Goal: Information Seeking & Learning: Learn about a topic

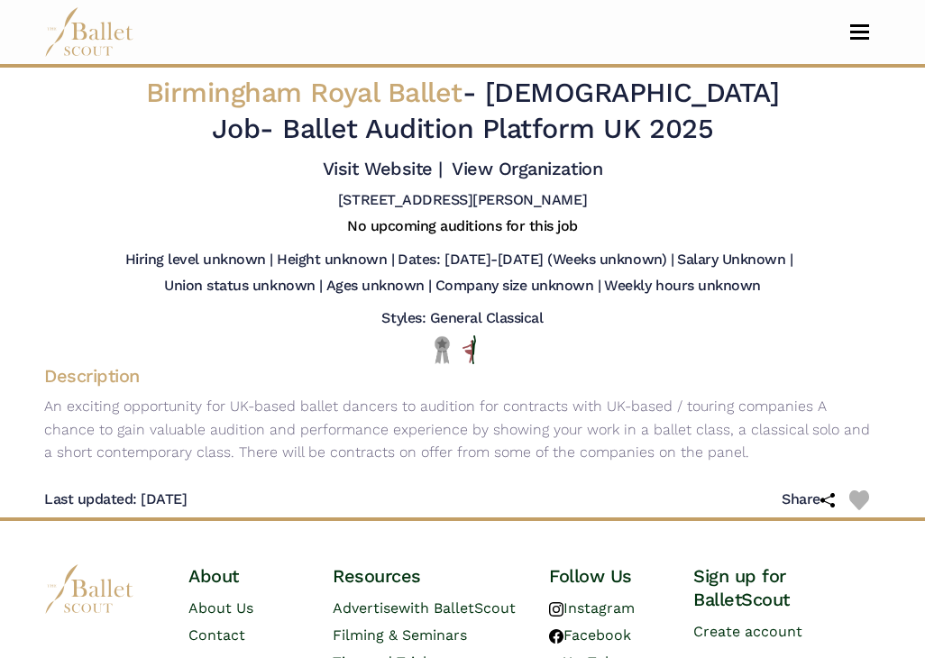
click at [113, 28] on img at bounding box center [89, 32] width 90 height 50
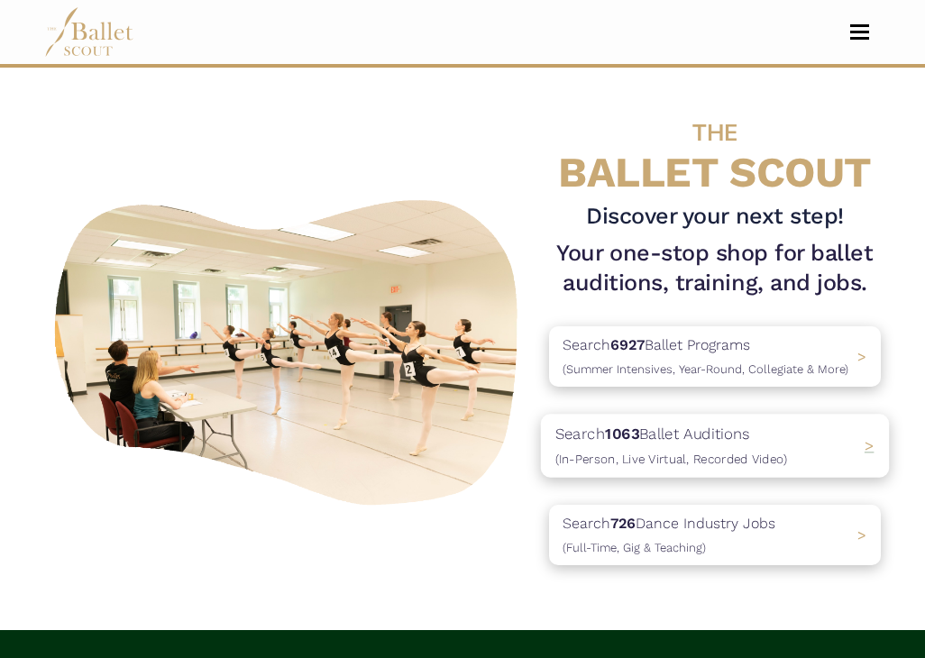
click at [712, 426] on p "Search 1063 Ballet Auditions (In-Person, Live Virtual, Recorded Video)" at bounding box center [671, 446] width 232 height 49
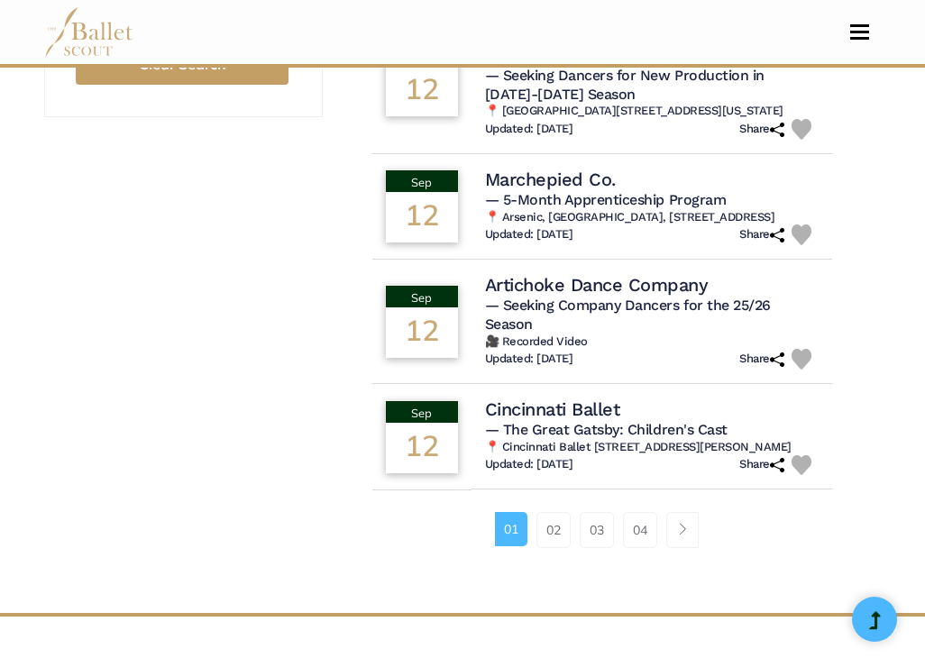
scroll to position [1375, 0]
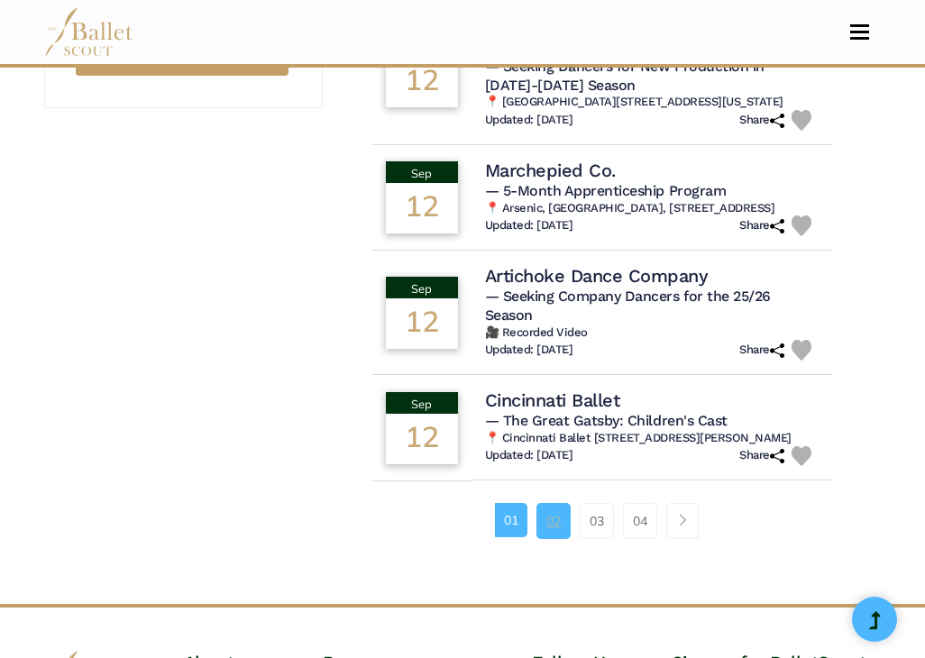
click at [557, 503] on link "02" at bounding box center [553, 521] width 34 height 36
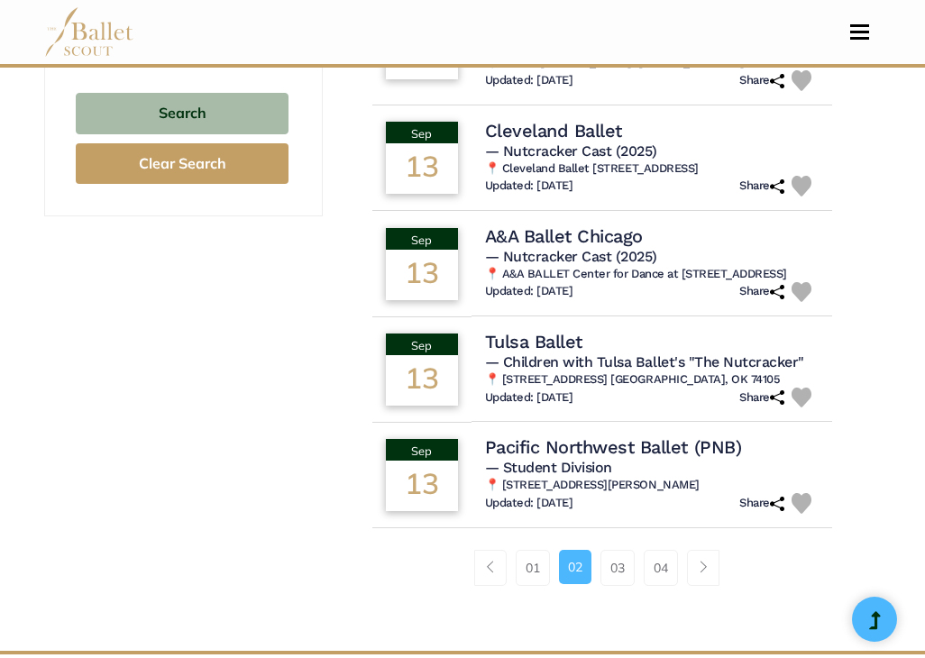
scroll to position [1270, 0]
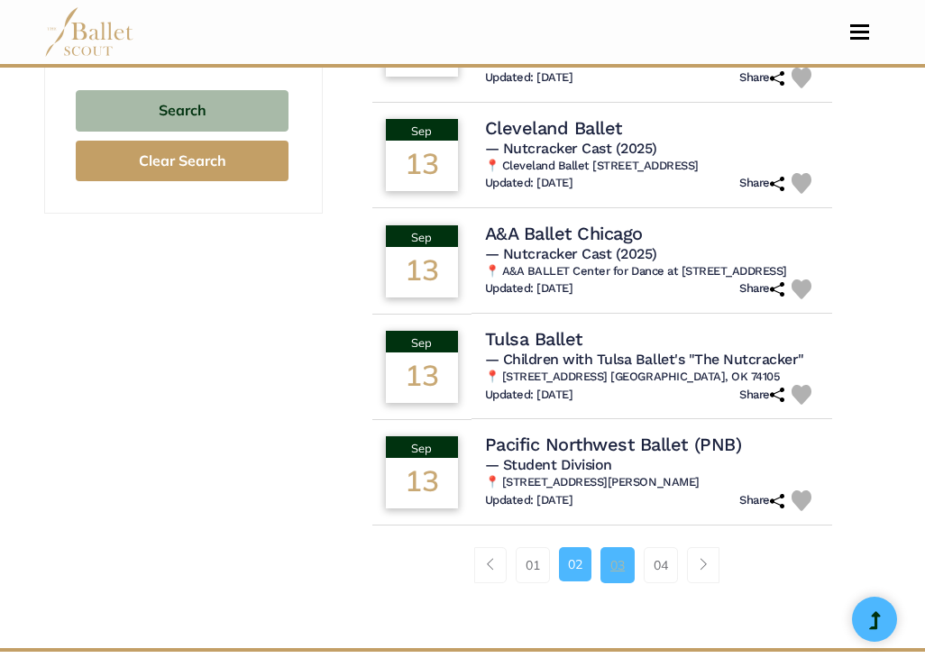
click at [613, 547] on link "03" at bounding box center [617, 565] width 34 height 36
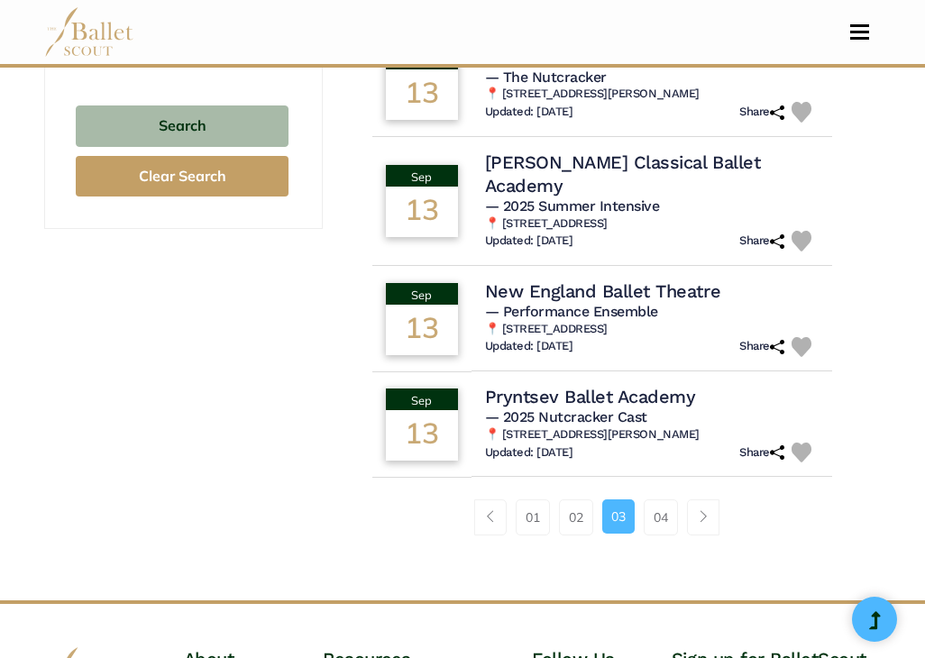
scroll to position [1260, 0]
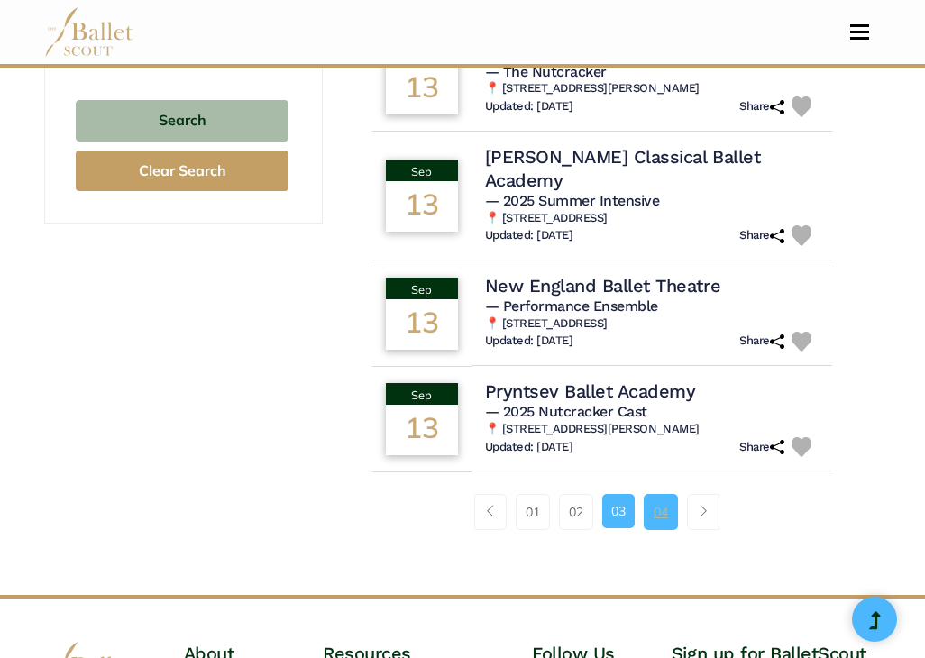
click at [659, 494] on link "04" at bounding box center [660, 512] width 34 height 36
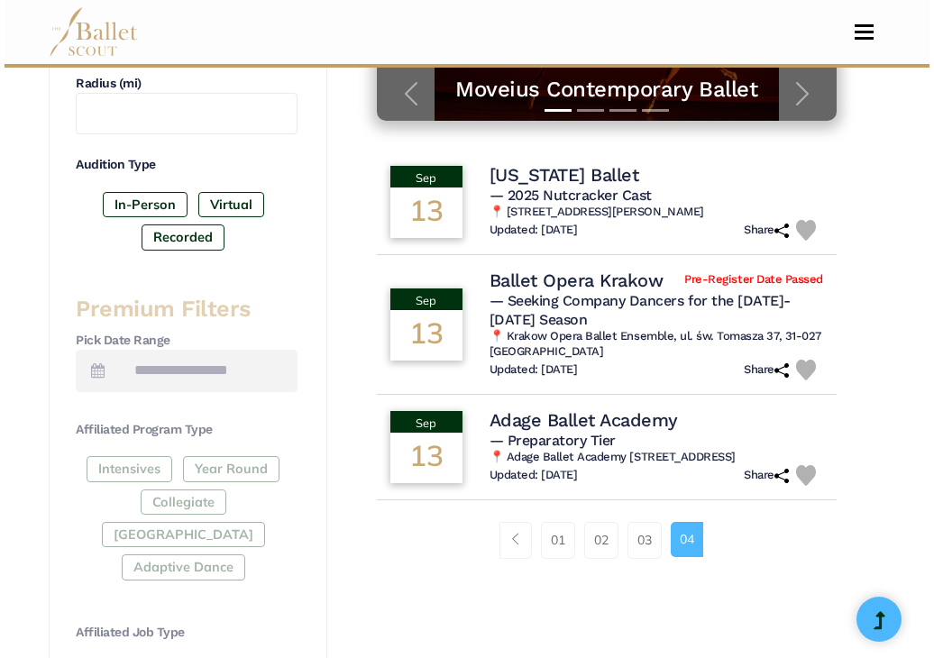
scroll to position [544, 0]
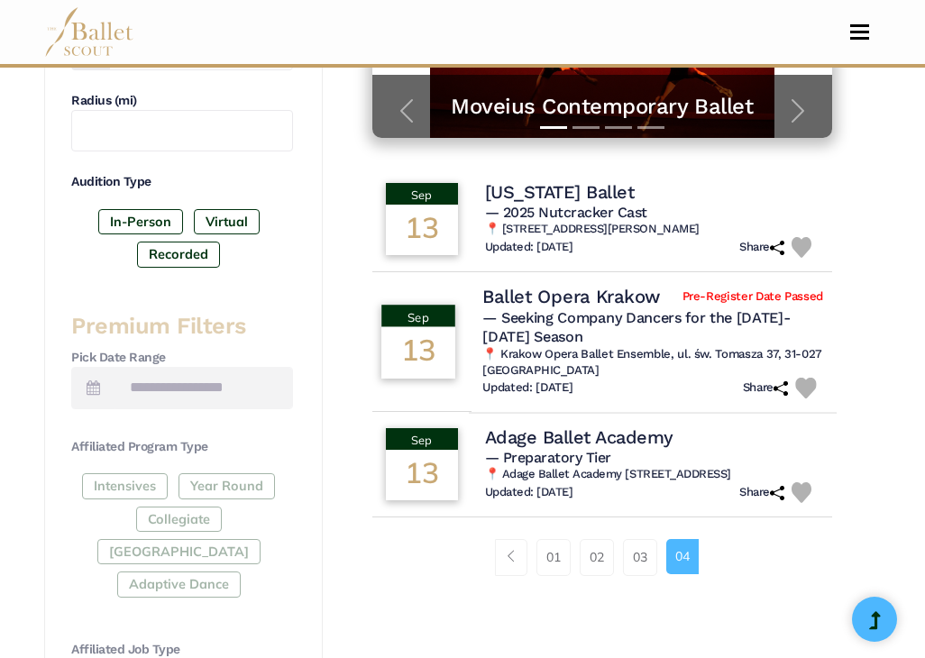
click at [511, 308] on span "— Seeking Company Dancers for the 2025-2026 Season" at bounding box center [635, 326] width 307 height 37
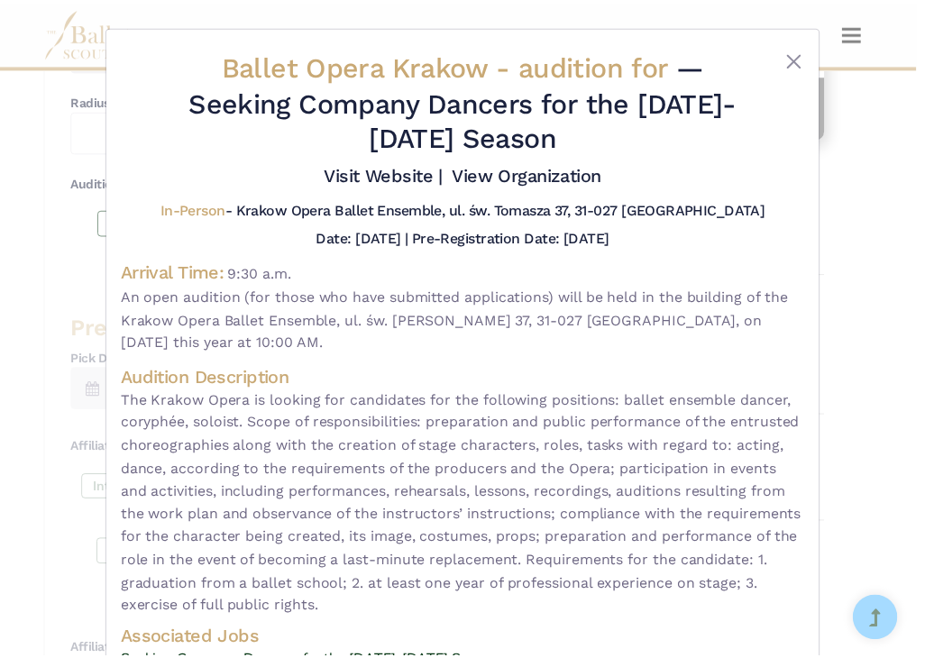
scroll to position [0, 0]
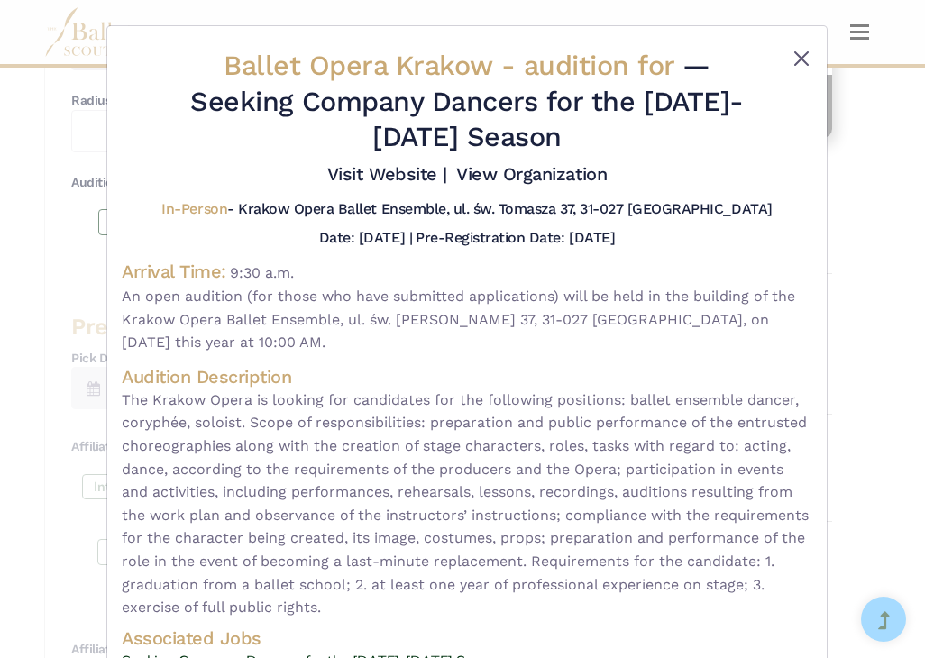
click at [791, 50] on button "Close" at bounding box center [801, 59] width 22 height 22
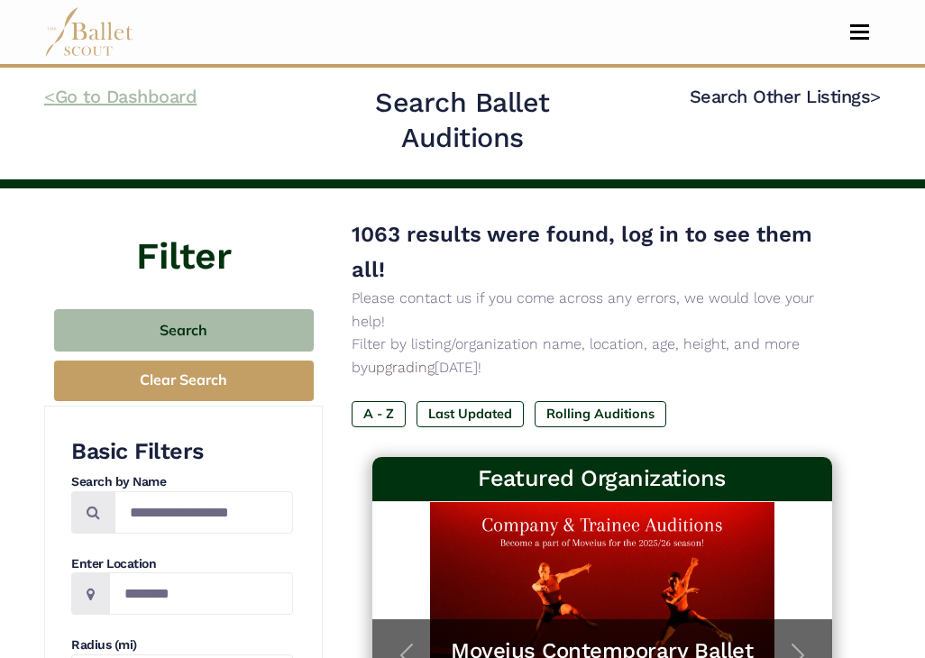
click at [53, 92] on code "<" at bounding box center [49, 96] width 11 height 23
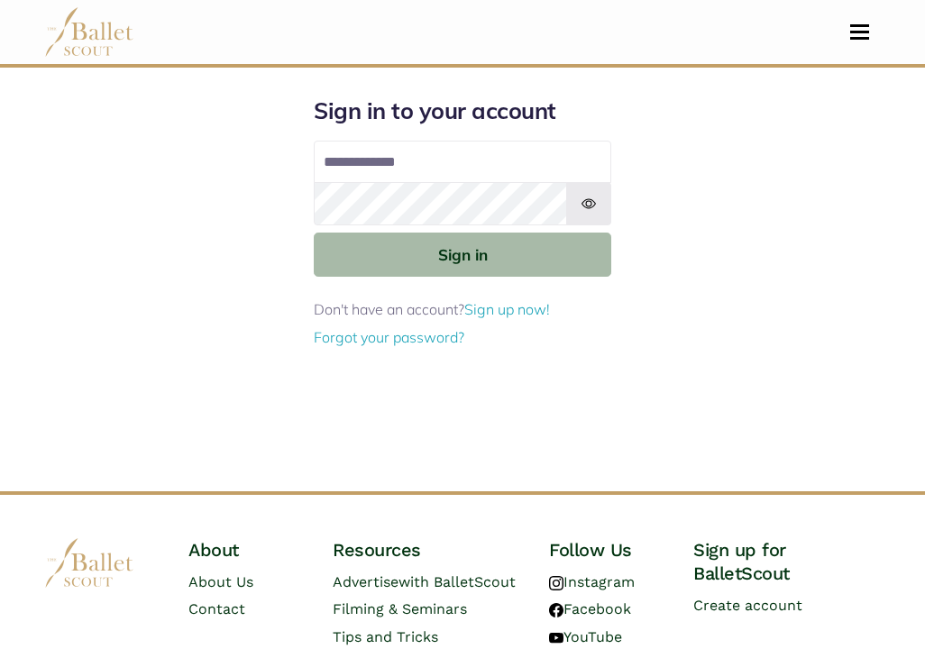
click at [93, 25] on img at bounding box center [89, 32] width 90 height 50
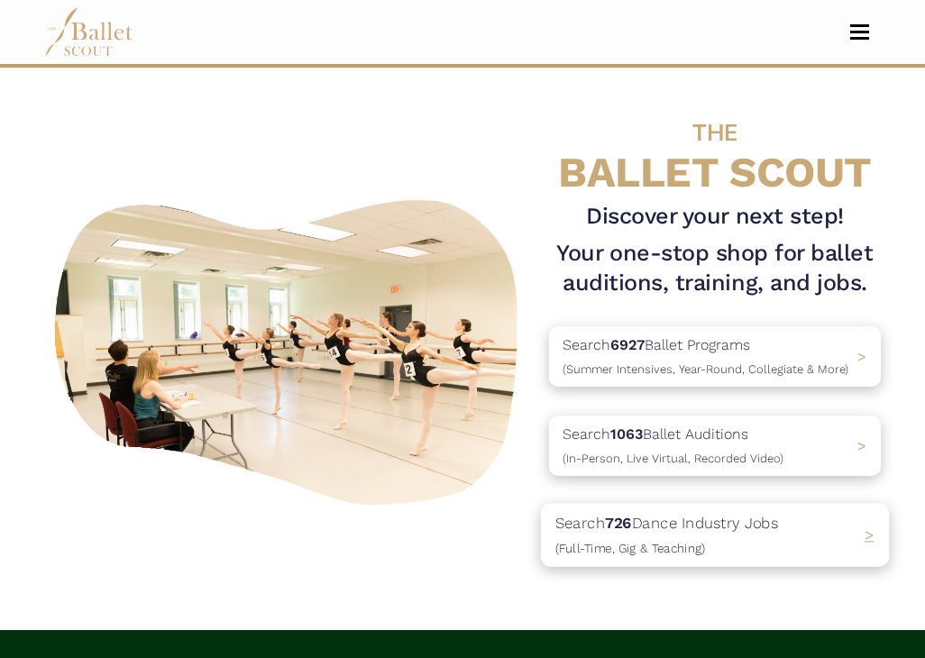
click at [712, 520] on p "Search 726 Dance Industry Jobs ([DEMOGRAPHIC_DATA], [DEMOGRAPHIC_DATA] & Teachi…" at bounding box center [666, 535] width 223 height 49
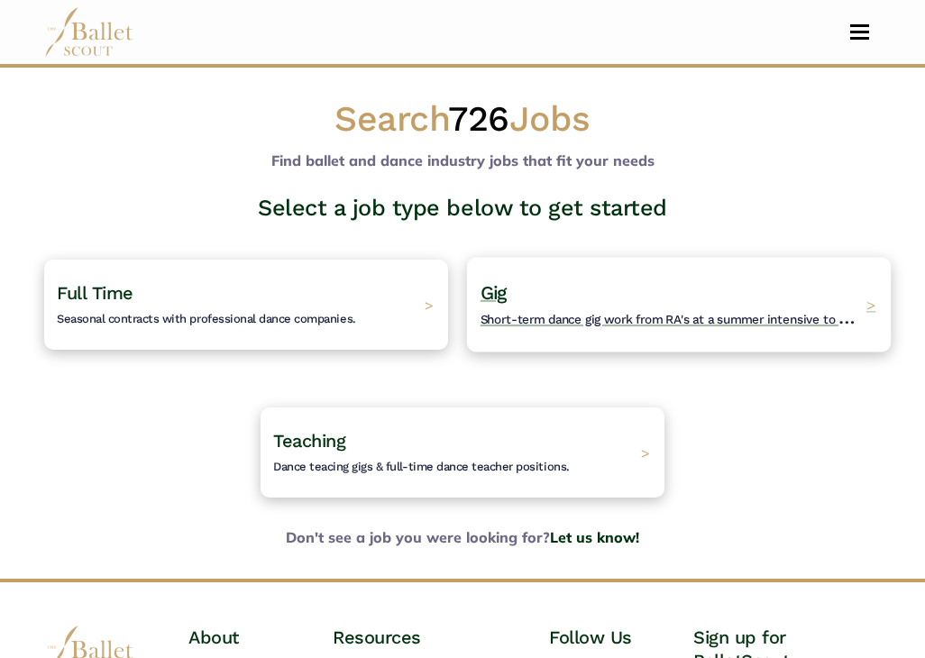
click at [669, 319] on span "Short-term dance gig work from RA's at a summer intensive to Nutcracker guestin…" at bounding box center [721, 316] width 482 height 23
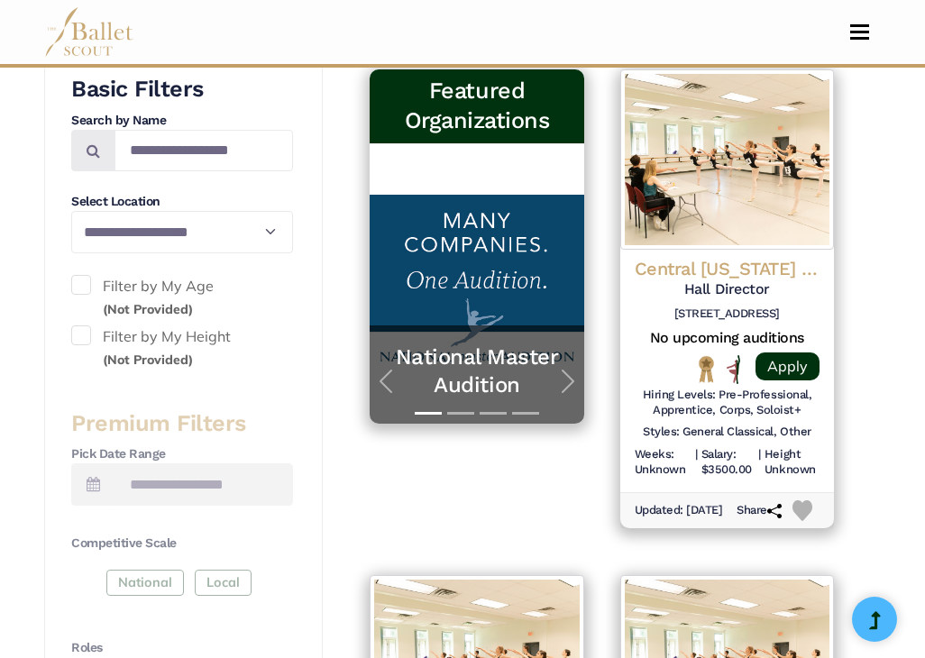
scroll to position [423, 0]
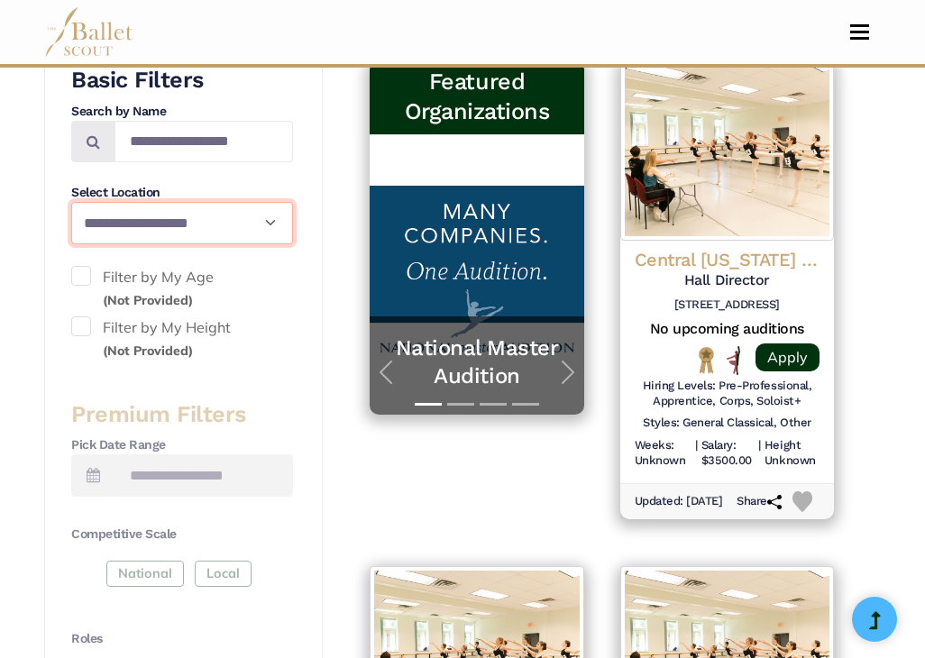
select select "**"
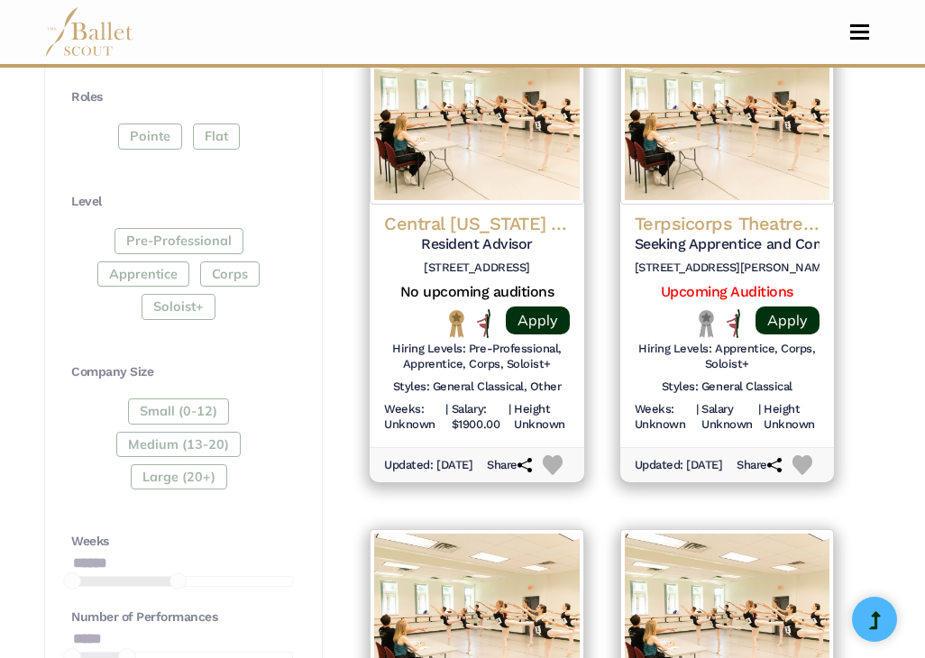
scroll to position [965, 0]
click at [209, 263] on div "Pre-Professional Apprentice Corps Soloist+" at bounding box center [182, 276] width 222 height 98
click at [229, 262] on div "Pre-Professional Apprentice Corps Soloist+" at bounding box center [182, 276] width 222 height 98
click at [186, 297] on div "Pre-Professional Apprentice Corps Soloist+" at bounding box center [182, 276] width 222 height 98
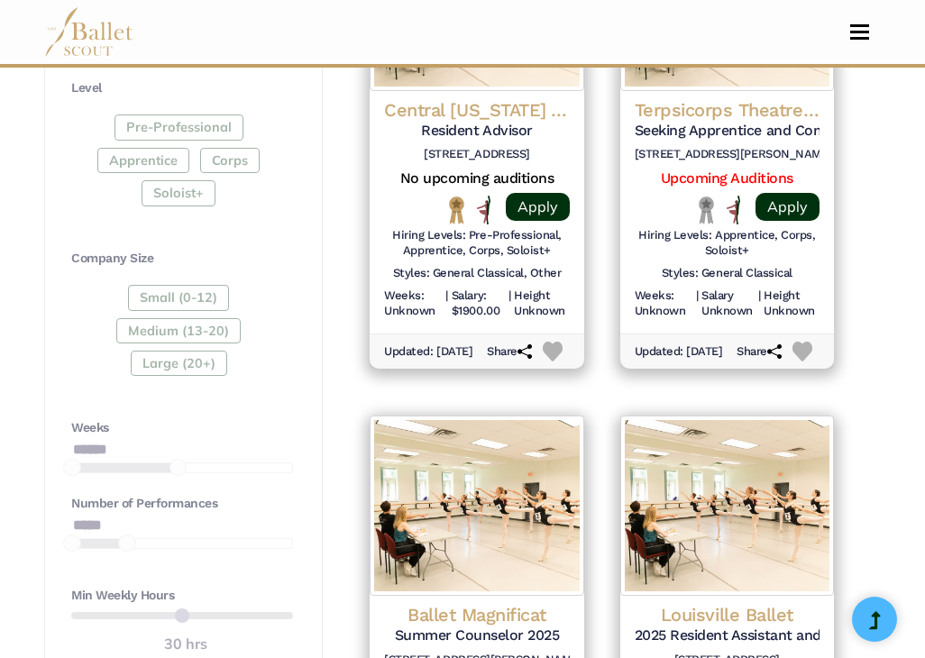
scroll to position [1037, 0]
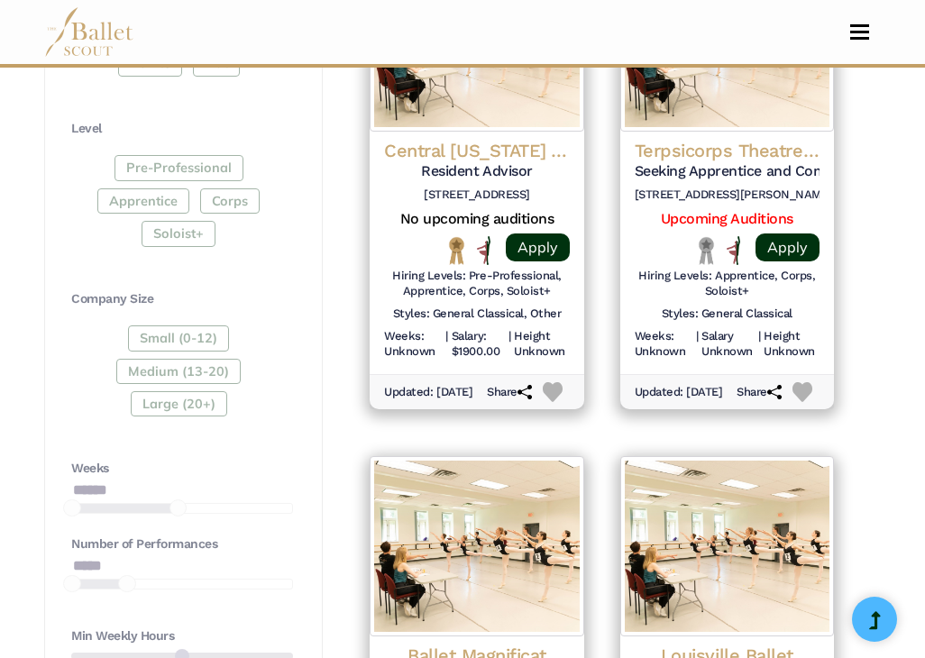
click at [223, 191] on div "Pre-Professional Apprentice Corps Soloist+" at bounding box center [182, 204] width 222 height 98
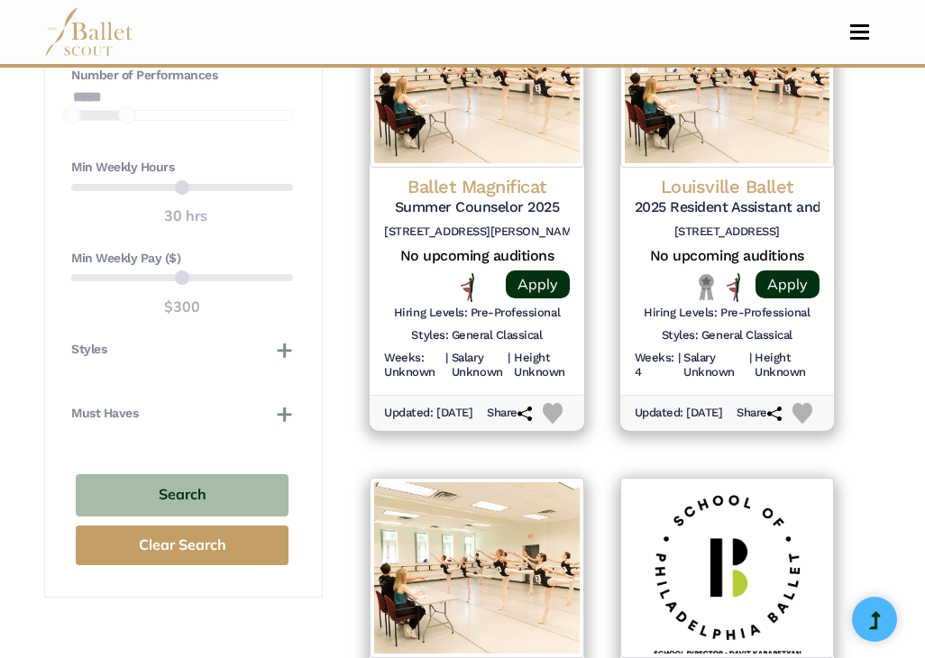
scroll to position [1513, 0]
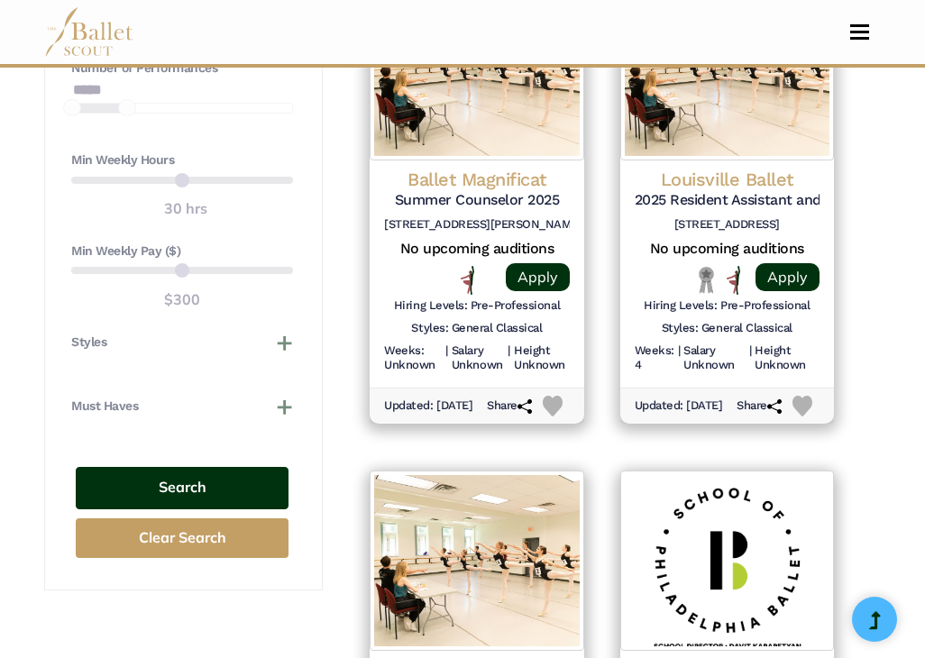
click at [212, 472] on button "Search" at bounding box center [182, 488] width 213 height 42
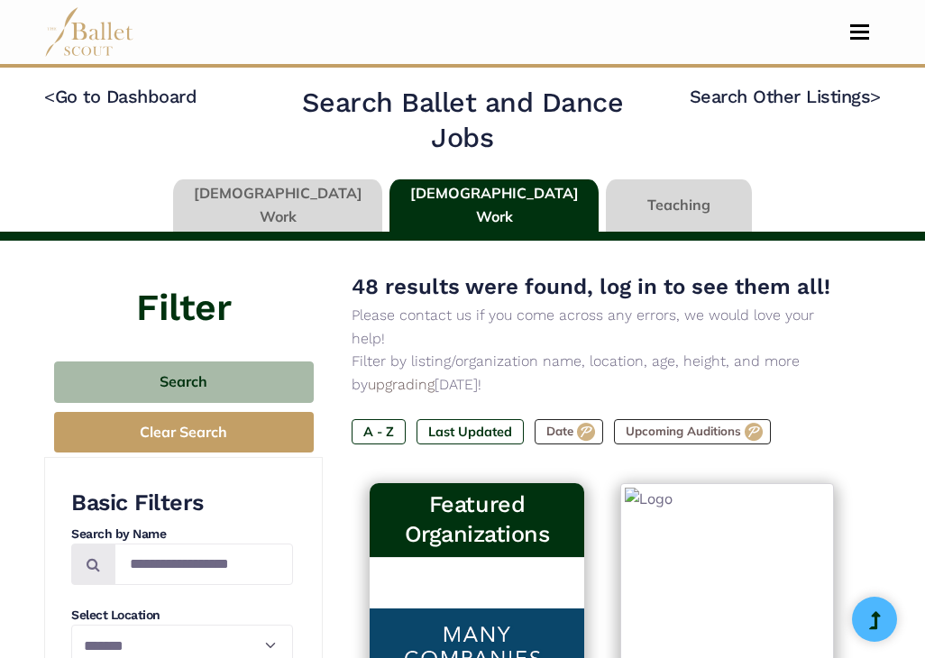
select select "**"
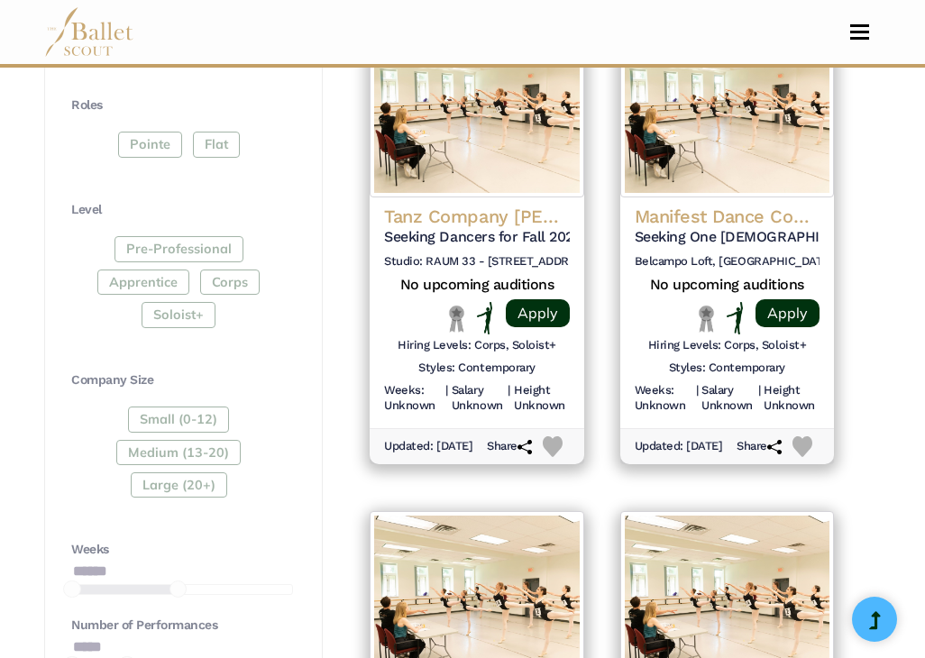
scroll to position [953, 0]
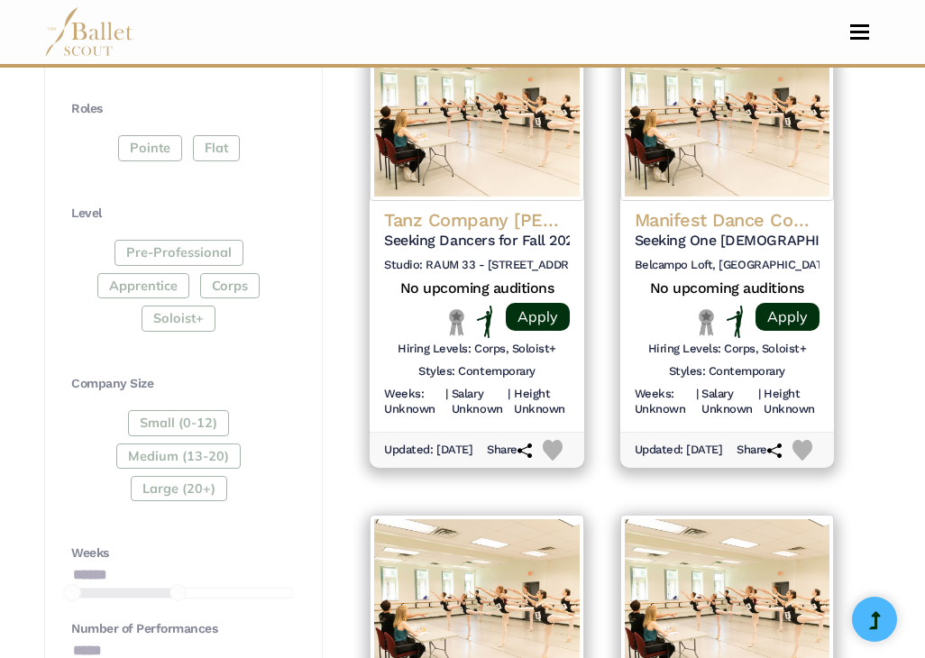
click at [241, 276] on div "Pre-Professional Apprentice Corps Soloist+" at bounding box center [182, 289] width 222 height 98
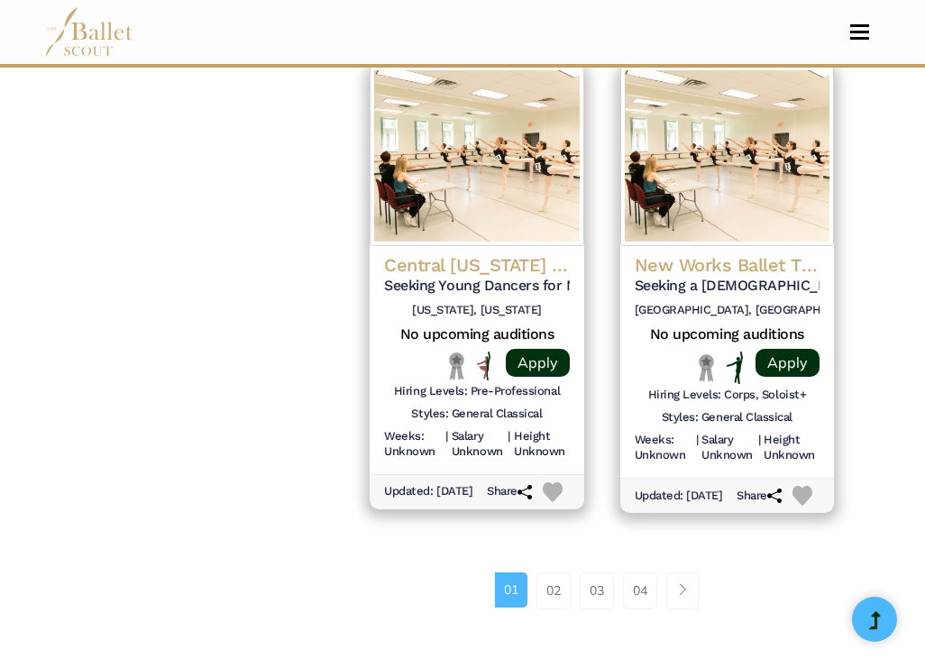
scroll to position [2471, 0]
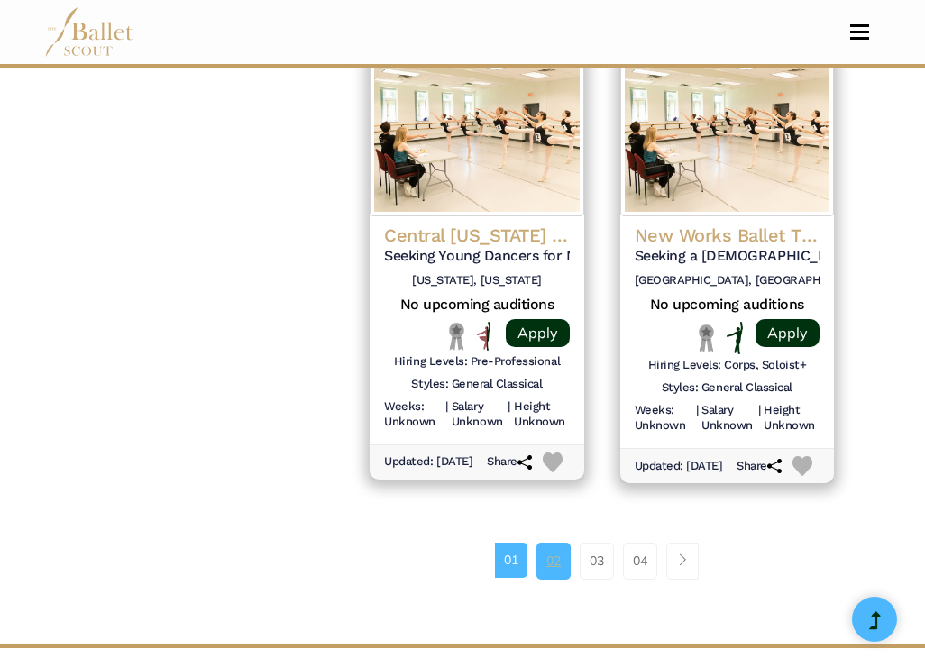
click at [560, 545] on link "02" at bounding box center [553, 560] width 34 height 36
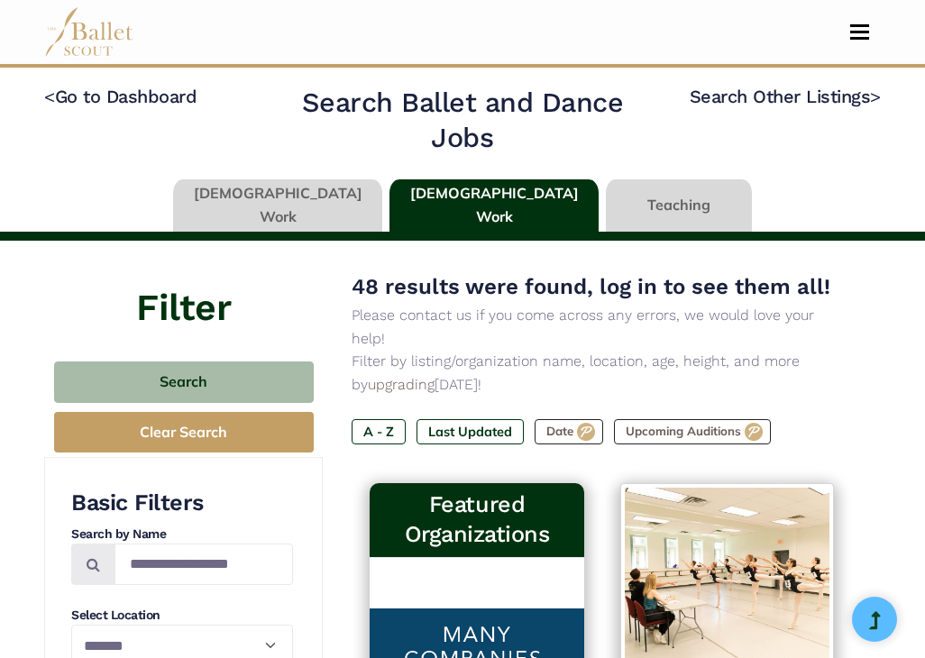
select select "**"
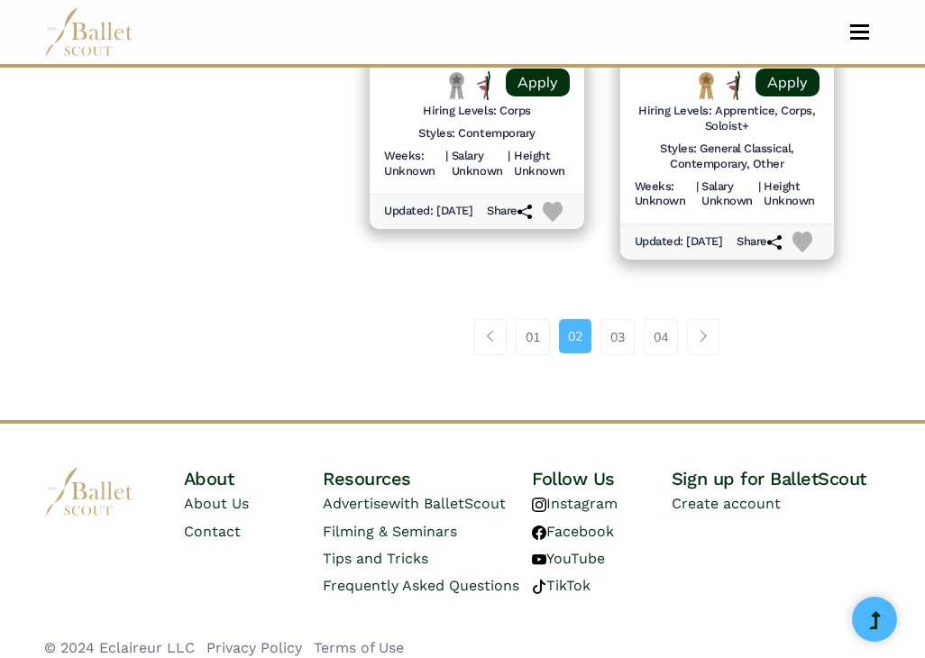
scroll to position [2736, 0]
click at [669, 329] on link "04" at bounding box center [660, 338] width 34 height 36
click at [652, 321] on link "04" at bounding box center [660, 338] width 34 height 36
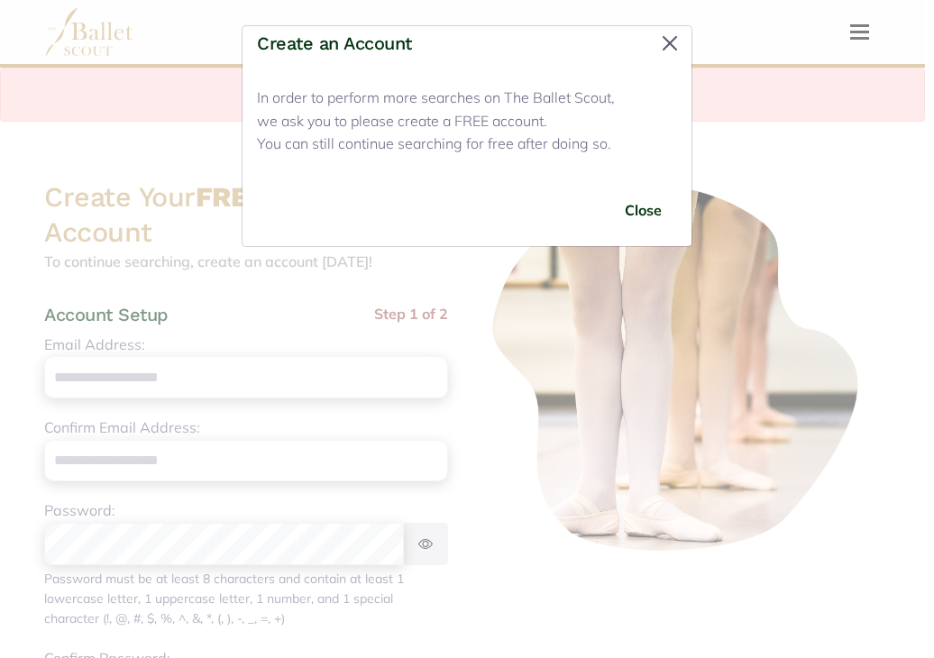
click at [668, 36] on button "Close" at bounding box center [669, 43] width 29 height 29
click at [670, 40] on button "Close" at bounding box center [669, 43] width 29 height 29
